Goal: Information Seeking & Learning: Check status

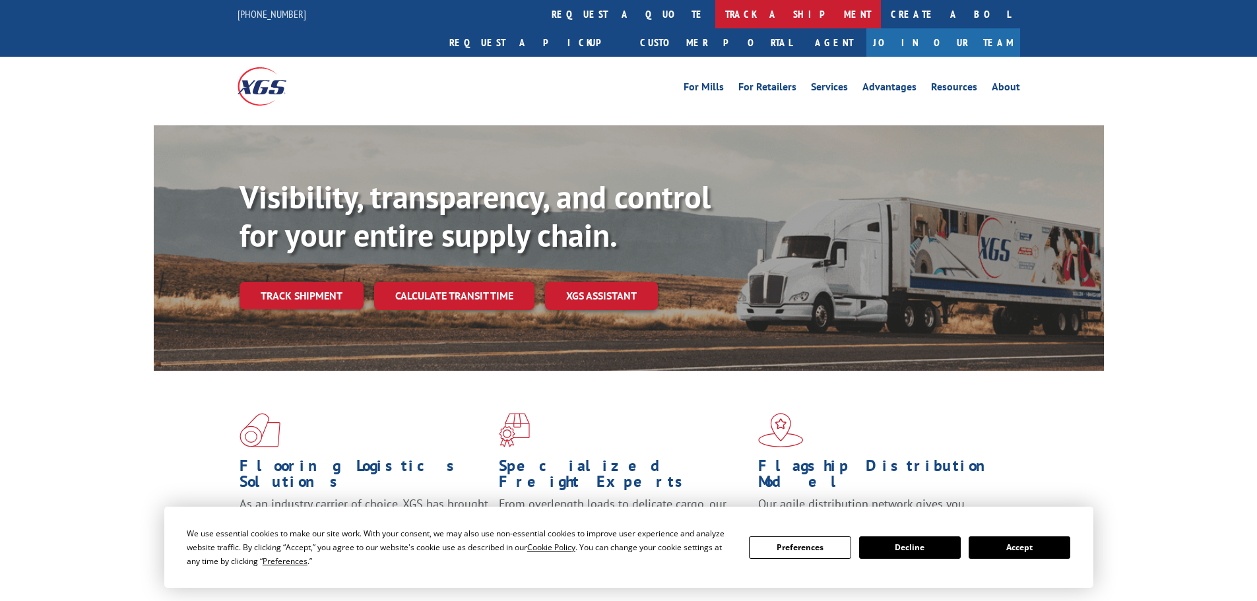
click at [715, 13] on link "track a shipment" at bounding box center [798, 14] width 166 height 28
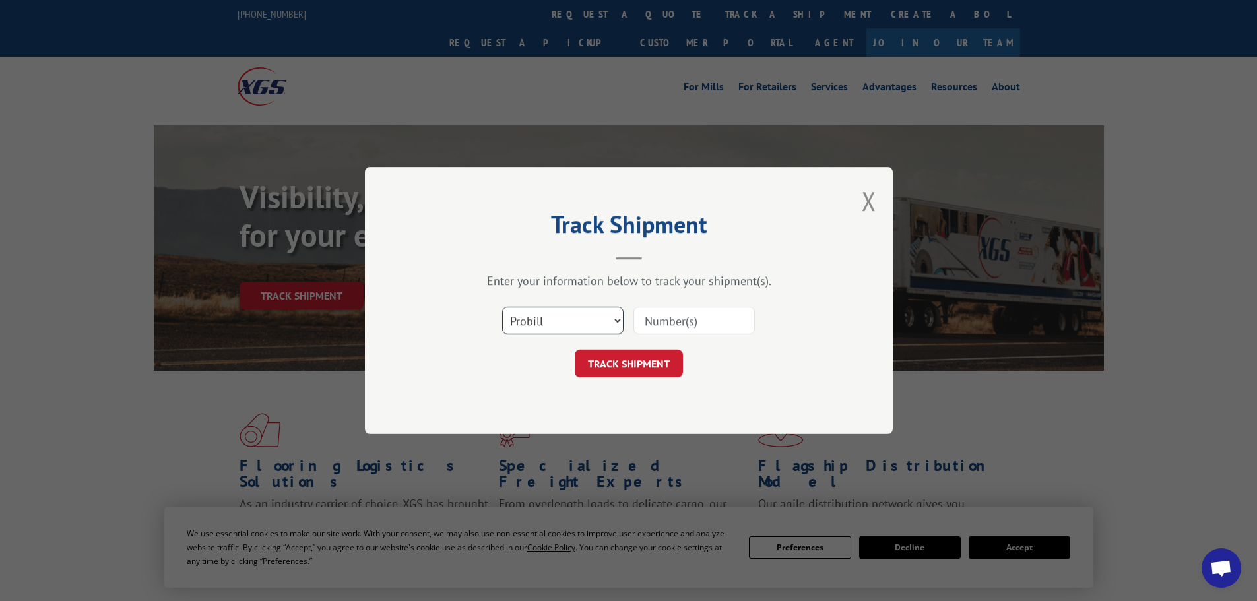
click at [587, 323] on select "Select category... Probill BOL PO" at bounding box center [562, 321] width 121 height 28
select select "bol"
click at [502, 307] on select "Select category... Probill BOL PO" at bounding box center [562, 321] width 121 height 28
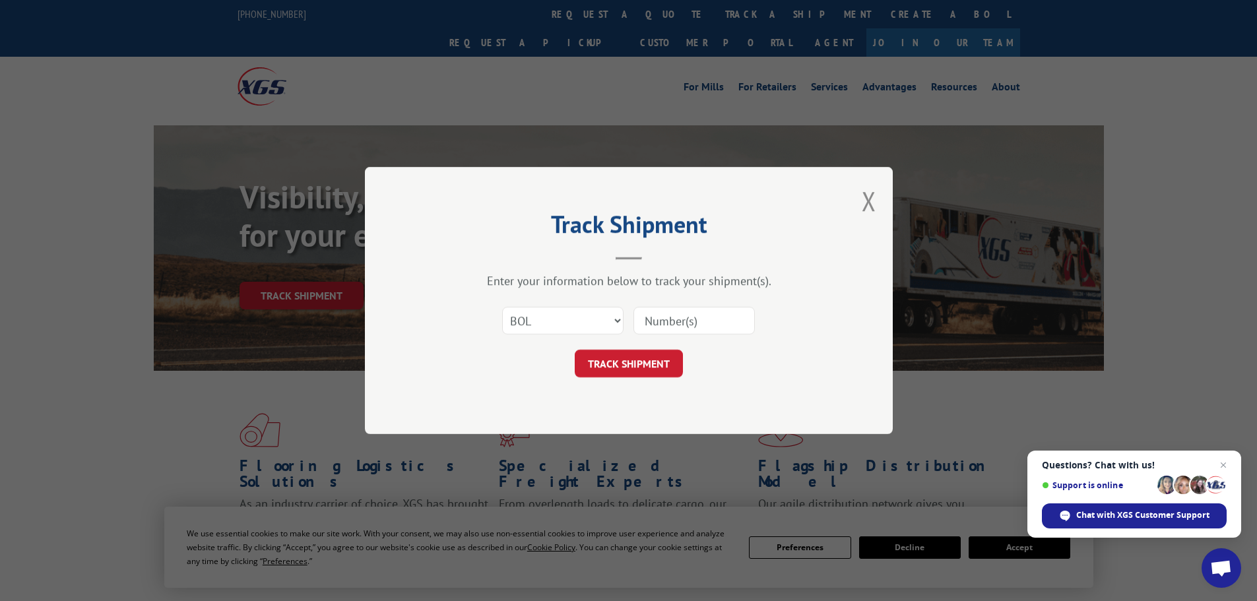
paste input "5499608"
type input "5499608"
click at [622, 359] on button "TRACK SHIPMENT" at bounding box center [629, 364] width 108 height 28
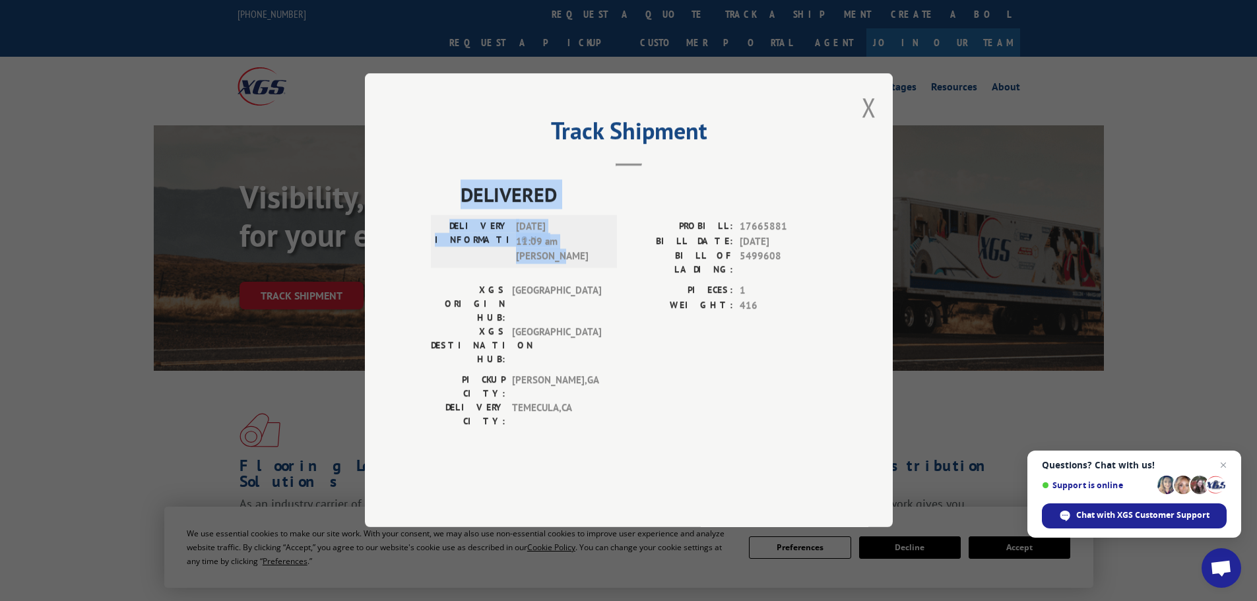
drag, startPoint x: 575, startPoint y: 296, endPoint x: 430, endPoint y: 226, distance: 161.1
click at [430, 226] on div "Track Shipment DELIVERED DELIVERY INFORMATION: [DATE] 11:09 am [PERSON_NAME] PR…" at bounding box center [629, 300] width 528 height 454
copy div "DELIVERED DELIVERY INFORMATION: [DATE] 11:09 am [PERSON_NAME]"
